Goal: Task Accomplishment & Management: Manage account settings

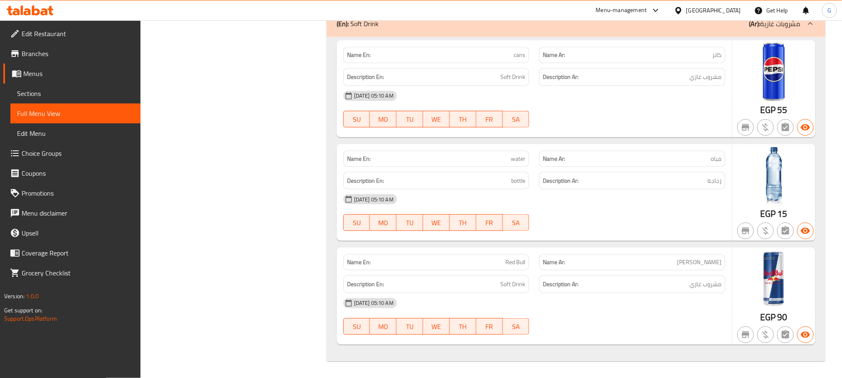
scroll to position [19125, 0]
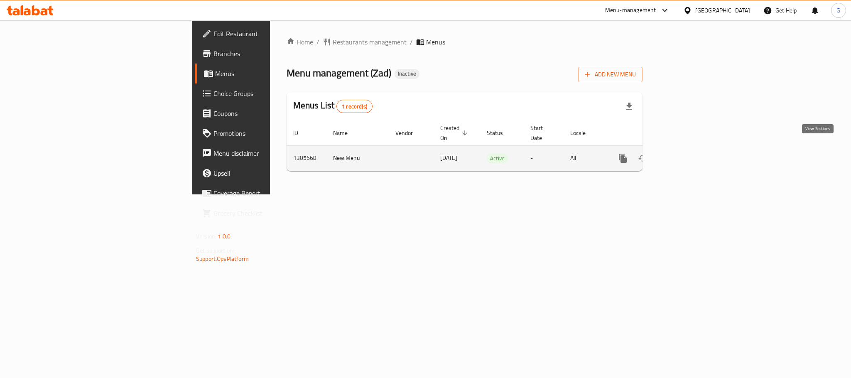
click at [688, 153] on icon "enhanced table" at bounding box center [683, 158] width 10 height 10
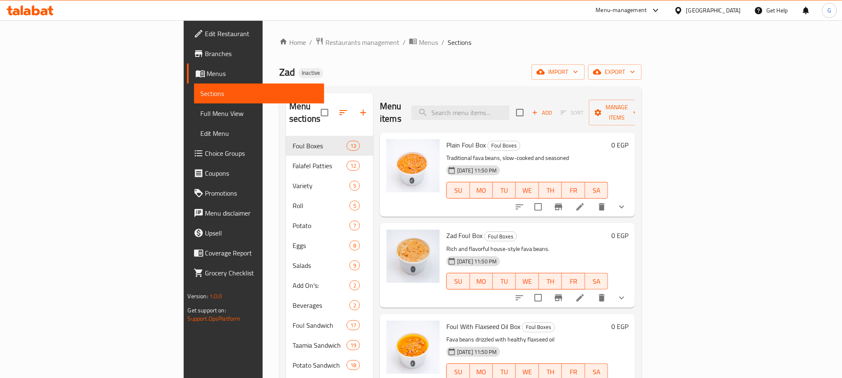
click at [194, 107] on link "Full Menu View" at bounding box center [259, 113] width 130 height 20
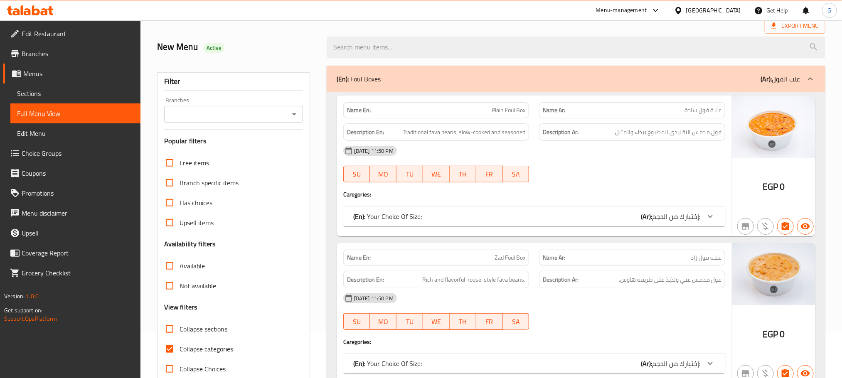
scroll to position [105, 0]
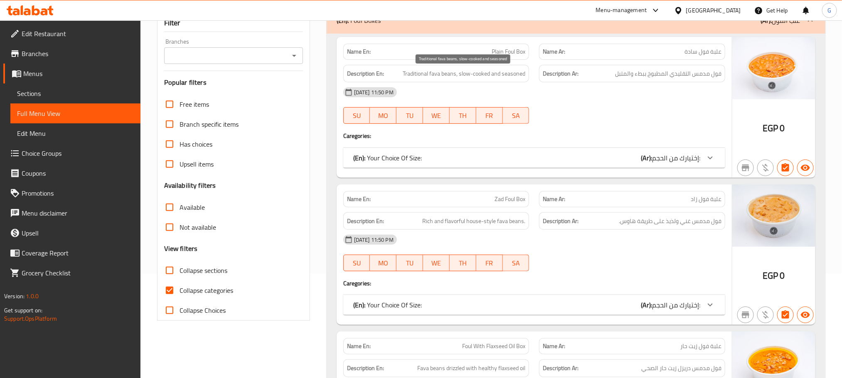
click at [478, 79] on span "Traditional fava beans, slow-cooked and seasoned" at bounding box center [463, 74] width 123 height 10
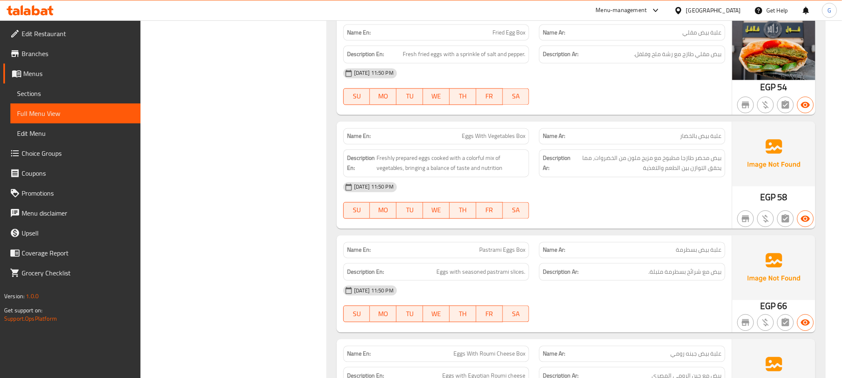
scroll to position [7056, 0]
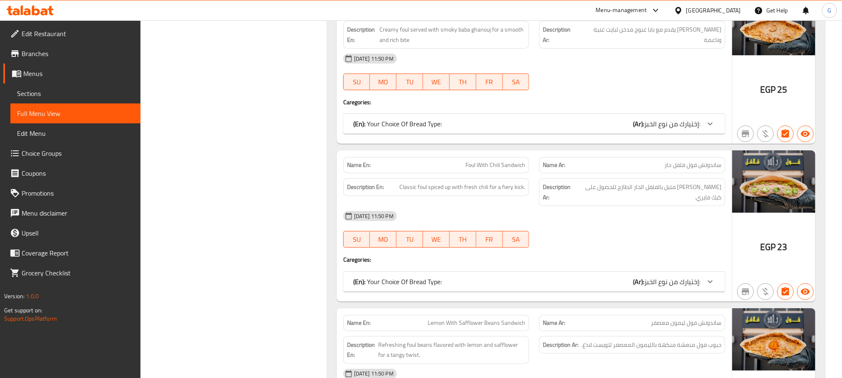
scroll to position [9984, 0]
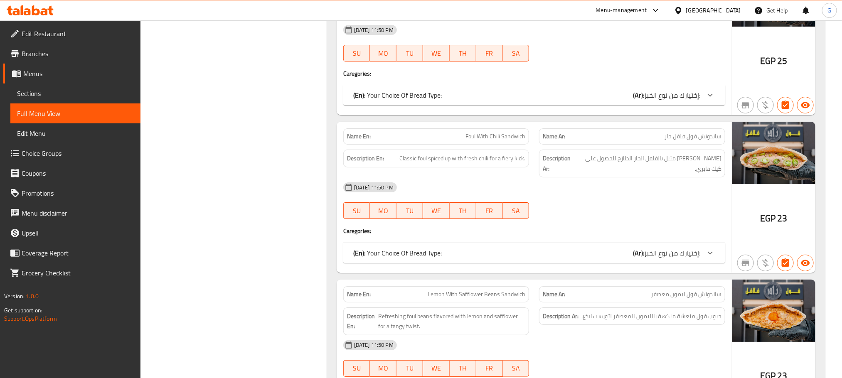
copy span "Foul With Chili Sandwich"
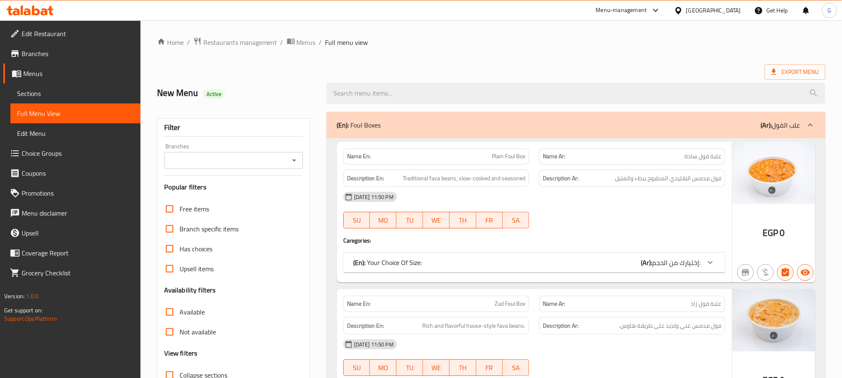
click at [81, 92] on span "Sections" at bounding box center [75, 93] width 117 height 10
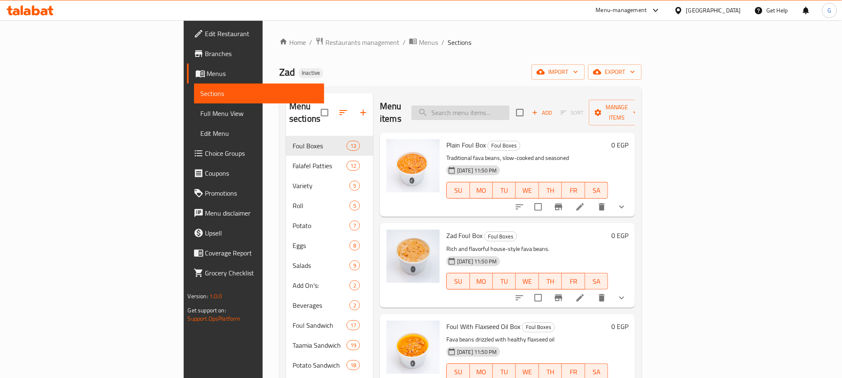
click at [490, 106] on input "search" at bounding box center [460, 113] width 98 height 15
paste input "Foul With Chili Sandwich"
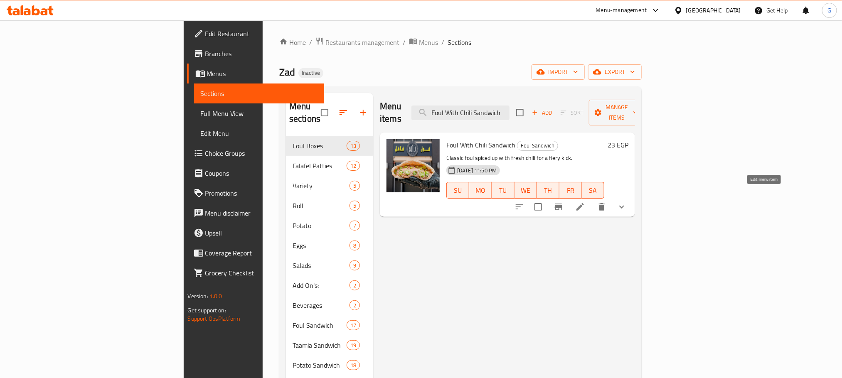
type input "Foul With Chili Sandwich"
click at [585, 202] on icon at bounding box center [580, 207] width 10 height 10
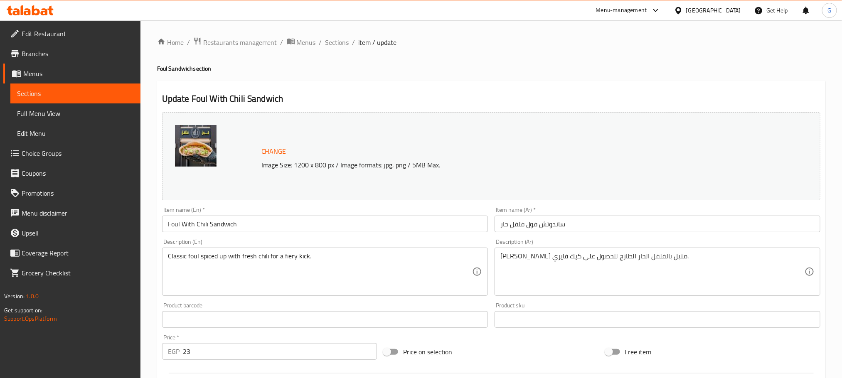
click at [526, 255] on textarea "فول كلاسيكي متبل بالفلفل الحار الطازج للحصول على كيك فايري." at bounding box center [652, 271] width 304 height 39
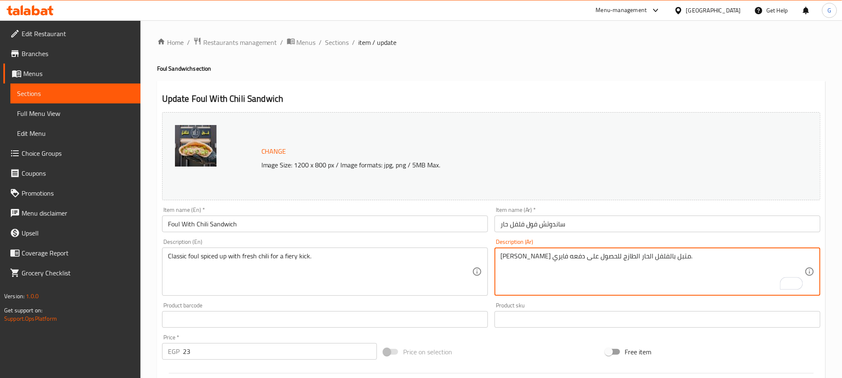
type textarea "فول كلاسيكي متبل بالفلفل الحار الطازج للحصول على دفعه فايري."
click at [531, 227] on input "ساندوتش فول فلفل حار" at bounding box center [657, 224] width 326 height 17
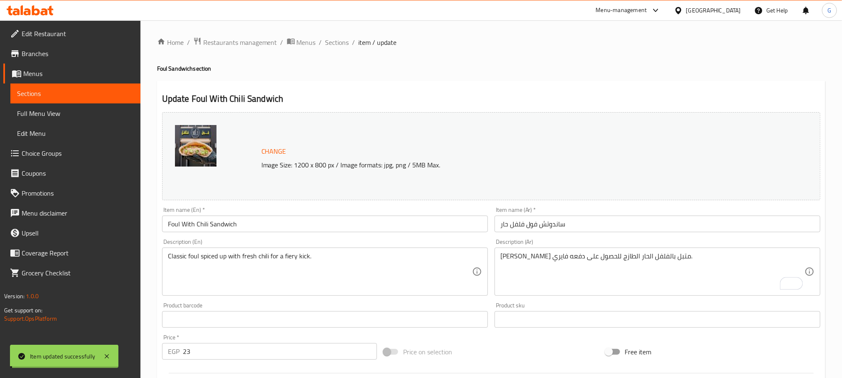
click at [238, 231] on div "Home / Restaurants management / Menus / Sections / item / update Foul Sandwich …" at bounding box center [491, 316] width 668 height 559
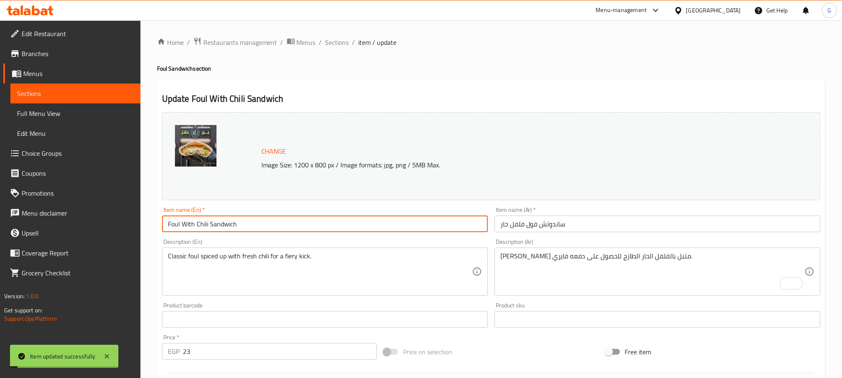
click at [234, 226] on input "Foul With Chili Sandwich" at bounding box center [325, 224] width 326 height 17
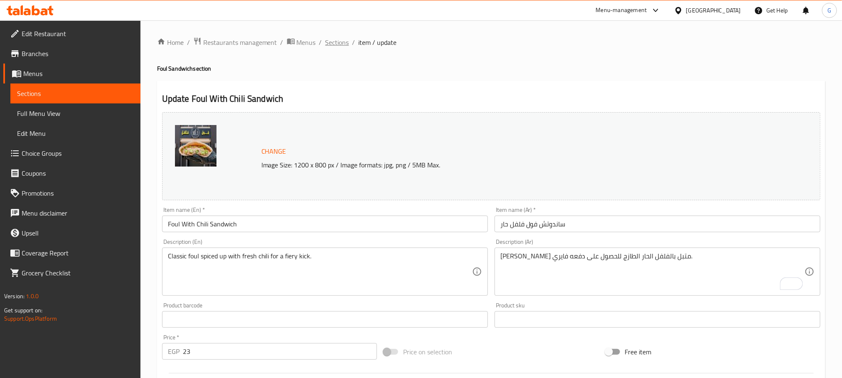
click at [337, 41] on span "Sections" at bounding box center [337, 42] width 24 height 10
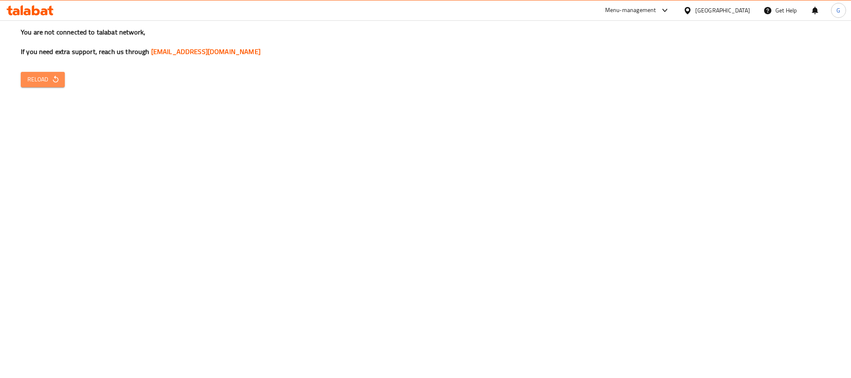
click at [55, 76] on icon "button" at bounding box center [55, 79] width 5 height 7
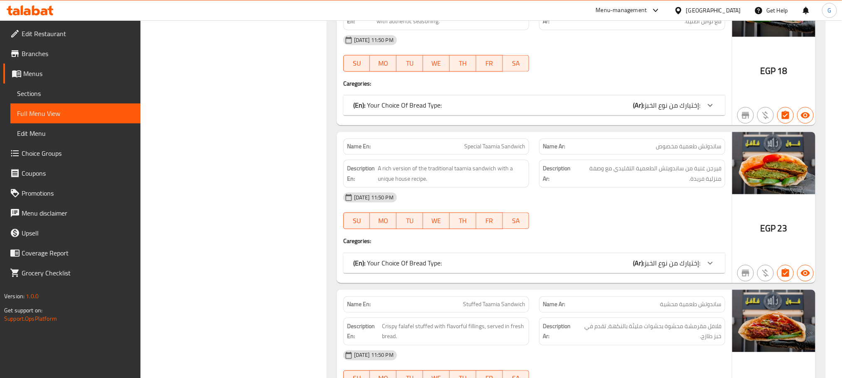
scroll to position [11023, 0]
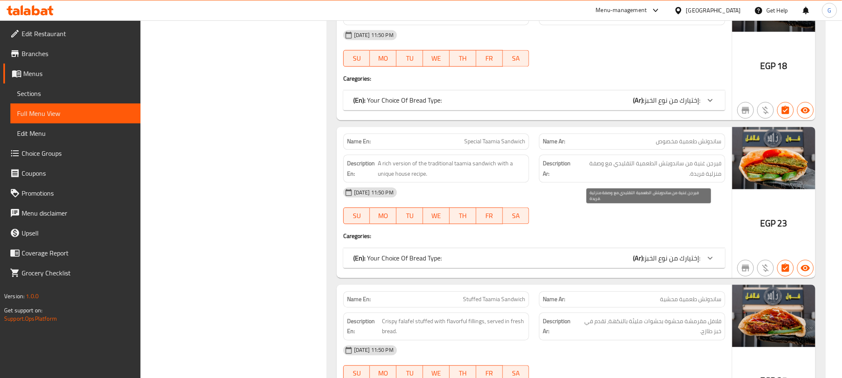
click at [591, 179] on span "فيرجن غنية من ساندويتش الطعمية التقليدي مع وصفة منزلية فريدة." at bounding box center [648, 168] width 145 height 20
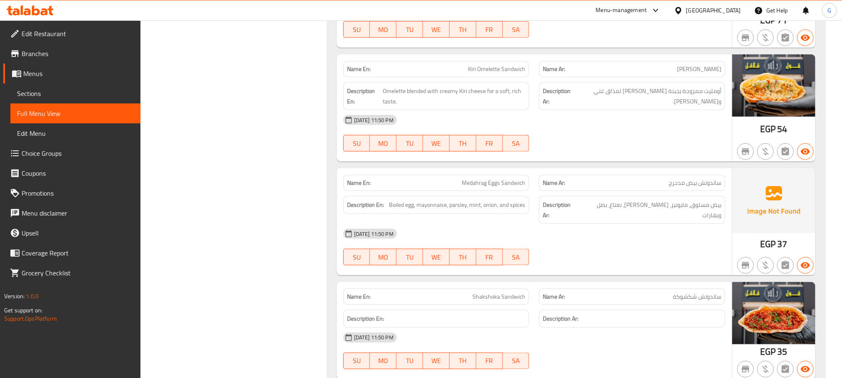
scroll to position [17428, 0]
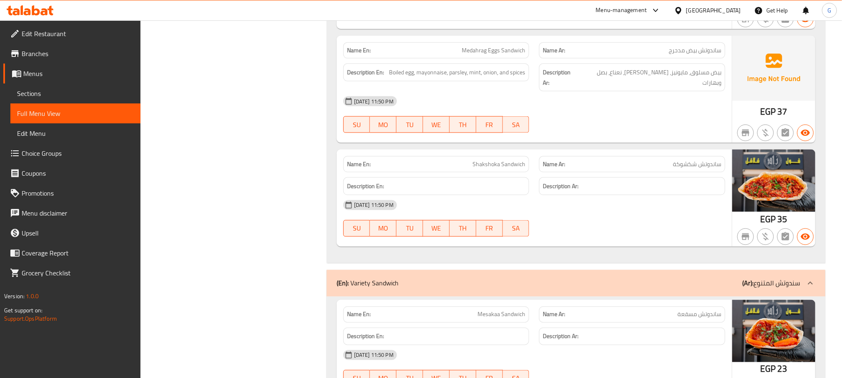
drag, startPoint x: 497, startPoint y: 219, endPoint x: 500, endPoint y: 226, distance: 7.1
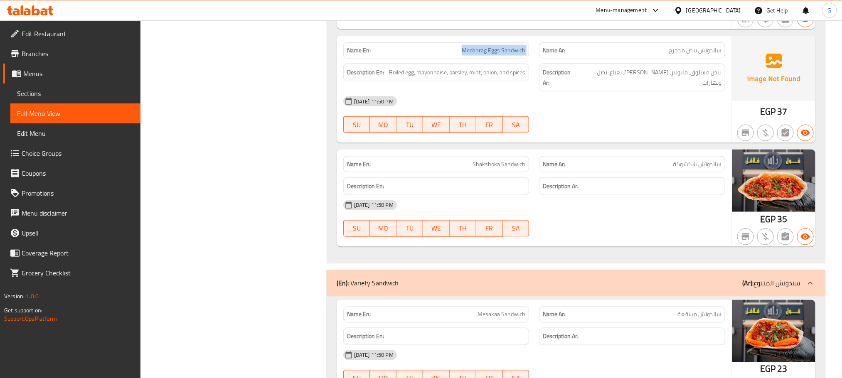
copy span "Medahrag Eggs Sandwich"
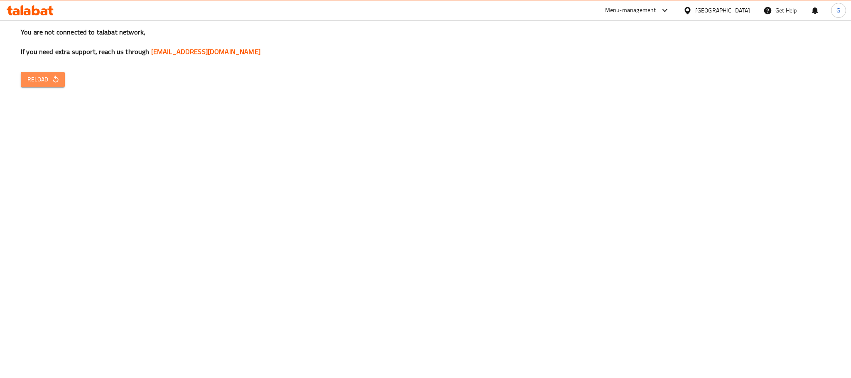
click at [44, 81] on span "Reload" at bounding box center [42, 79] width 31 height 10
click at [47, 74] on span "Reload" at bounding box center [42, 79] width 31 height 10
click at [24, 96] on div "You are not connected to talabat network, If you need extra support, reach us t…" at bounding box center [425, 189] width 851 height 378
click at [39, 86] on button "Reload" at bounding box center [43, 79] width 44 height 15
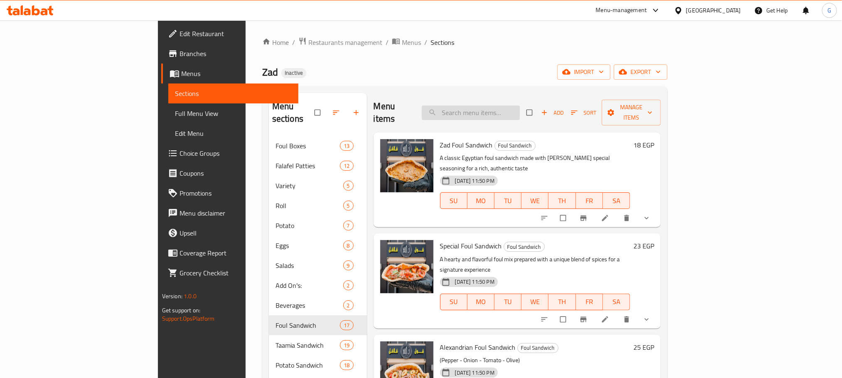
click at [492, 106] on input "search" at bounding box center [471, 113] width 98 height 15
paste input "Medahrag Eggs San"
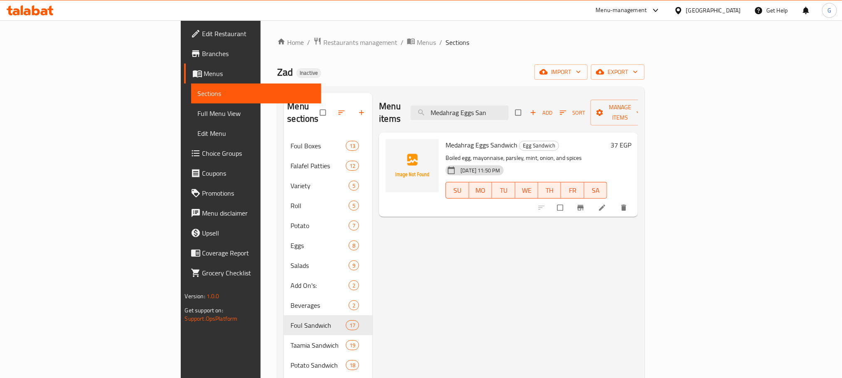
type input "Medahrag Eggs San"
click at [614, 201] on li at bounding box center [602, 207] width 23 height 13
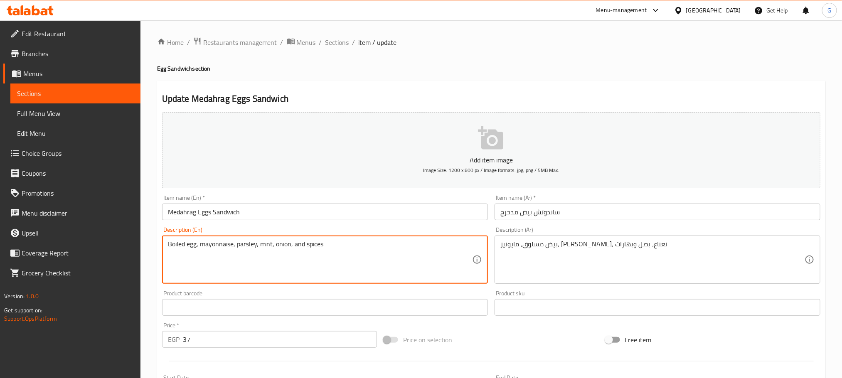
click at [358, 240] on textarea "Boiled egg, mayonnaise, parsley, mint, onion, and spices" at bounding box center [320, 259] width 304 height 39
paste textarea "Traditional scrambled-style Medahrag eggs served in warm bread."
type textarea "Traditional scrambled-style Medahrag eggs served in warm bread."
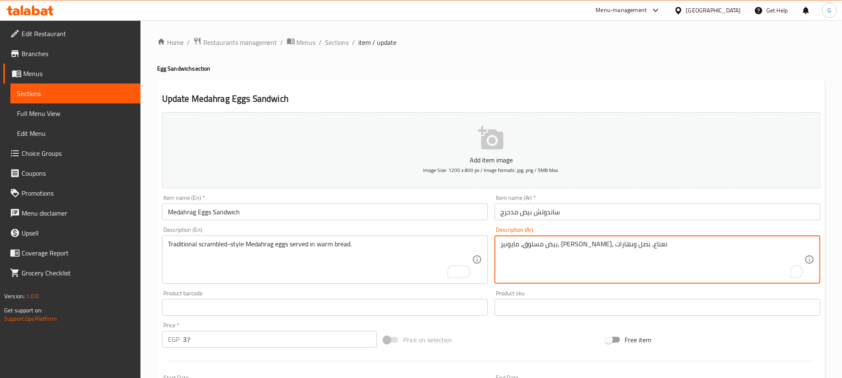
click at [581, 242] on textarea "بيض مسلوق، مايونيز، [PERSON_NAME]، نعناع، بصل وبهارات" at bounding box center [652, 259] width 304 height 39
paste textarea "الميدهراج المخفوق على الطريقة التقليدية يتم تقديمه في خبز دافئ."
click at [510, 216] on input "ساندوتش بيض مدحرج" at bounding box center [657, 212] width 326 height 17
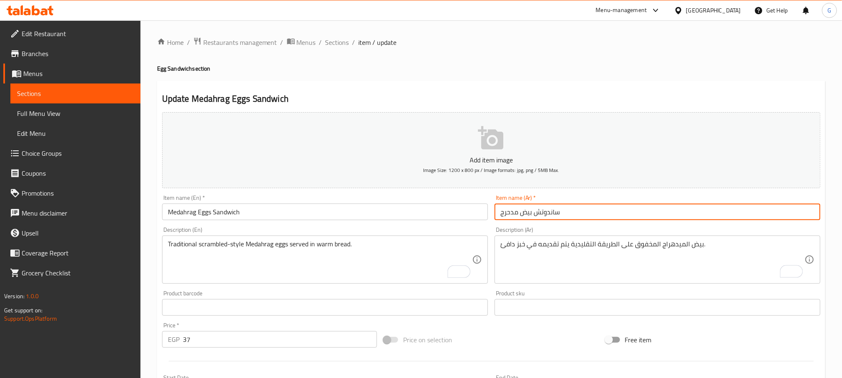
click at [510, 216] on input "ساندوتش بيض مدحرج" at bounding box center [657, 212] width 326 height 17
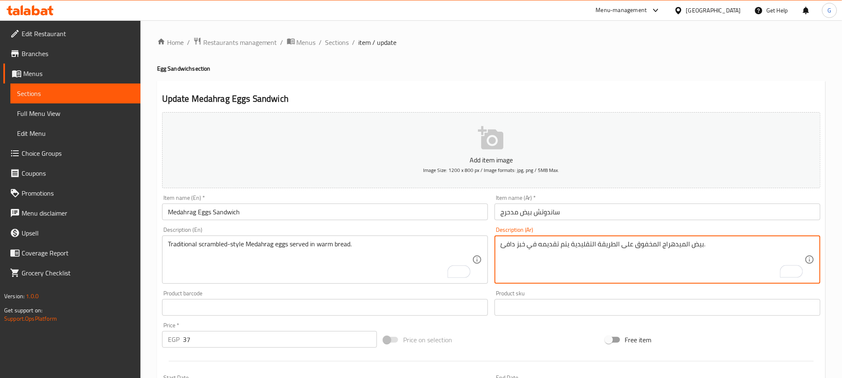
click at [676, 248] on textarea "بيض الميدهراج المخفوق على الطريقة التقليدية يتم تقديمه في خبز دافئ." at bounding box center [652, 259] width 304 height 39
paste textarea "مدحرج"
click at [655, 248] on textarea "بيض مدحرج المخفوق على الطريقة التقليدية يتم تقديمه في خبز دافئ." at bounding box center [652, 259] width 304 height 39
type textarea "بيض مدحرج مخفوق على الطريقة التقليدية يتم تقديمه في خبز دافئ."
click at [509, 217] on input "ساندوتش بيض مدحرج" at bounding box center [657, 212] width 326 height 17
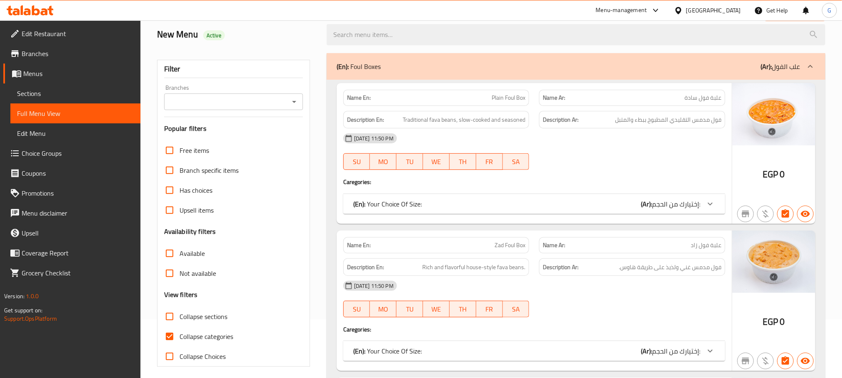
scroll to position [181, 0]
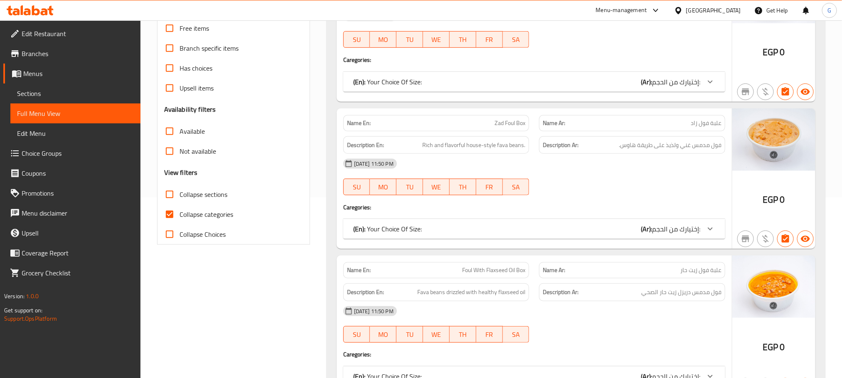
click at [192, 218] on span "Collapse categories" at bounding box center [206, 214] width 54 height 10
click at [179, 218] on input "Collapse categories" at bounding box center [169, 214] width 20 height 20
checkbox input "false"
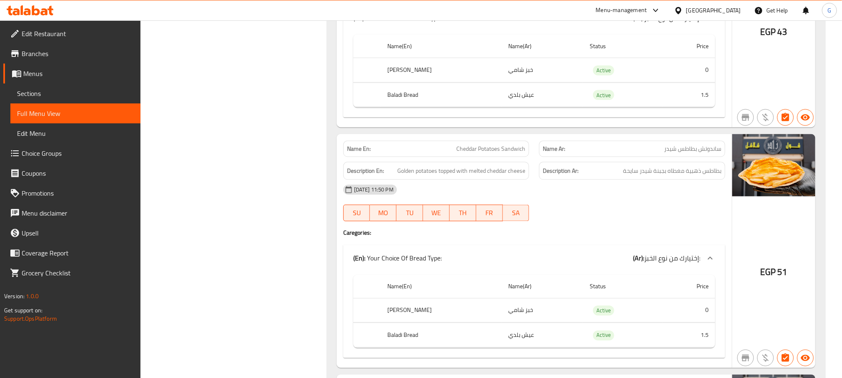
scroll to position [20828, 0]
